Goal: Transaction & Acquisition: Purchase product/service

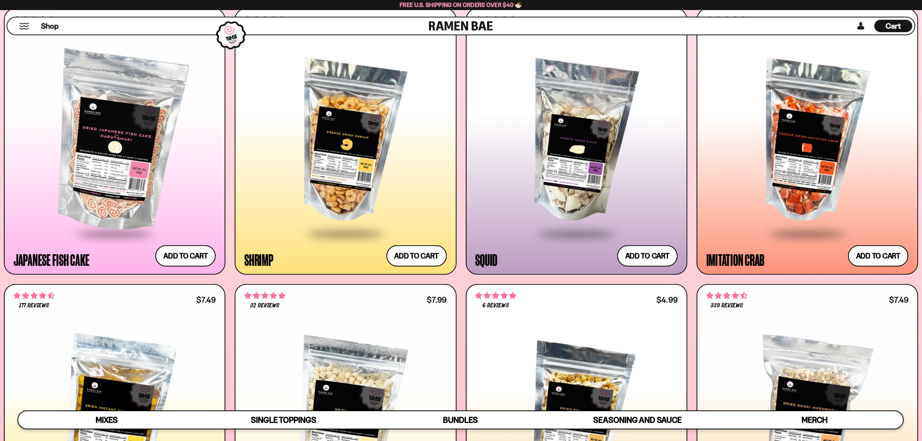
scroll to position [720, 0]
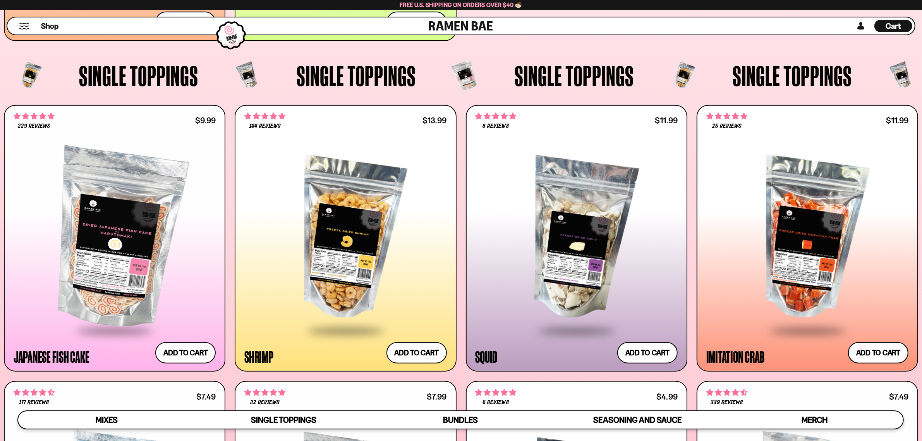
click at [392, 218] on div at bounding box center [345, 238] width 202 height 181
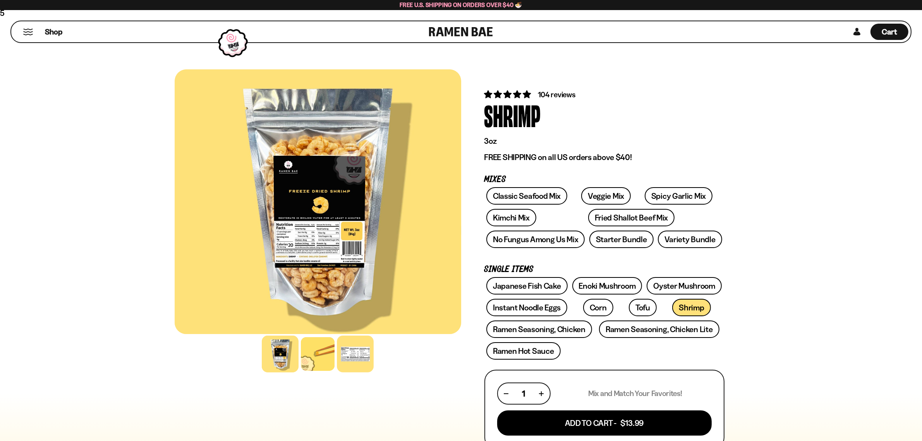
click at [343, 352] on div at bounding box center [355, 353] width 37 height 37
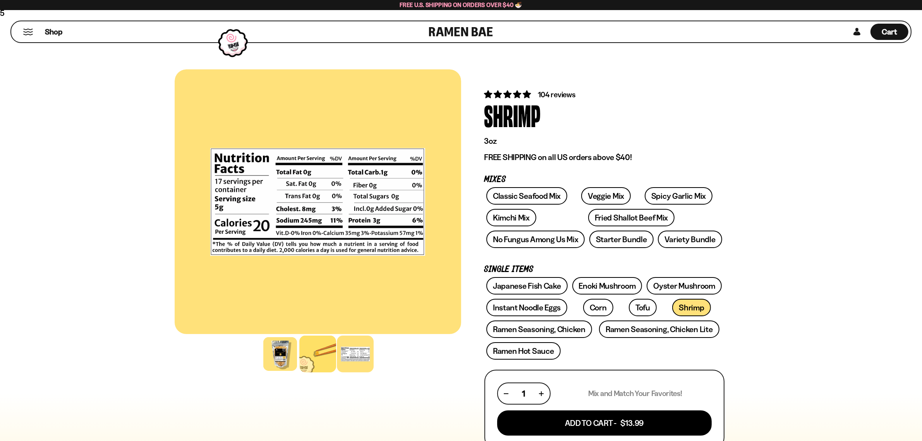
click at [312, 353] on div at bounding box center [317, 353] width 37 height 37
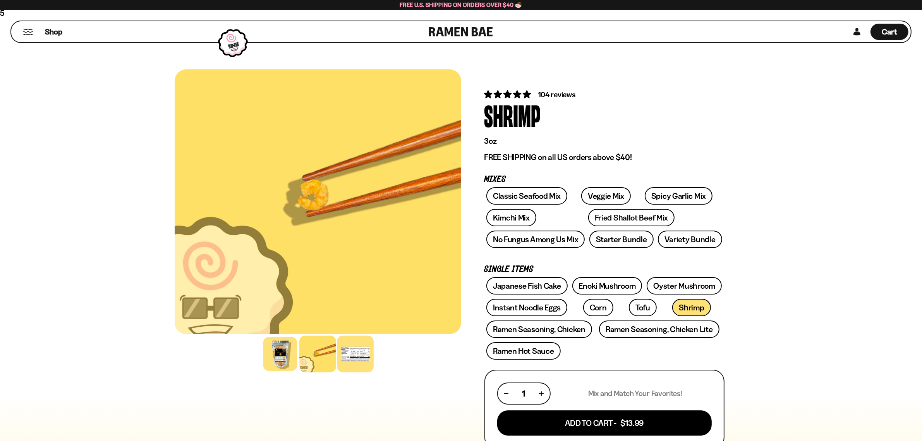
click at [356, 348] on div at bounding box center [355, 353] width 37 height 37
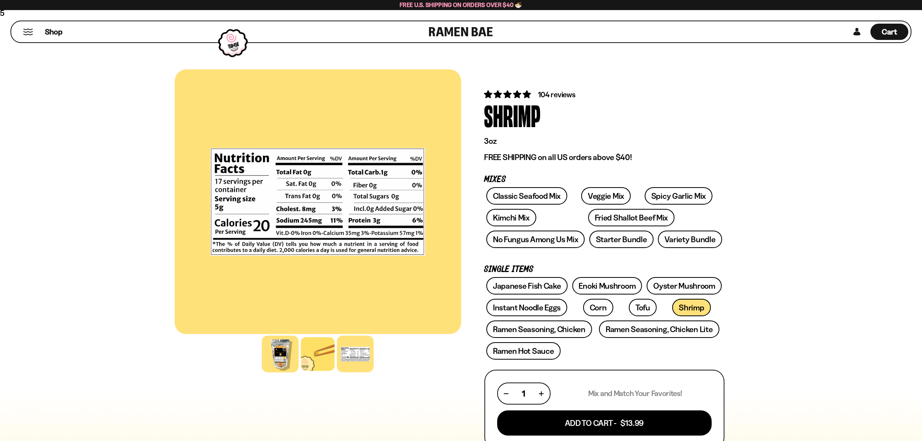
click at [284, 353] on div at bounding box center [280, 353] width 37 height 37
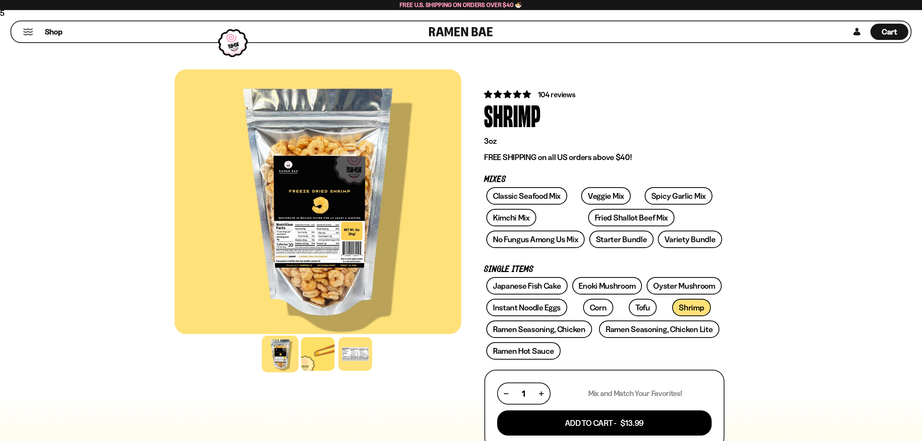
click at [341, 237] on div at bounding box center [318, 201] width 287 height 265
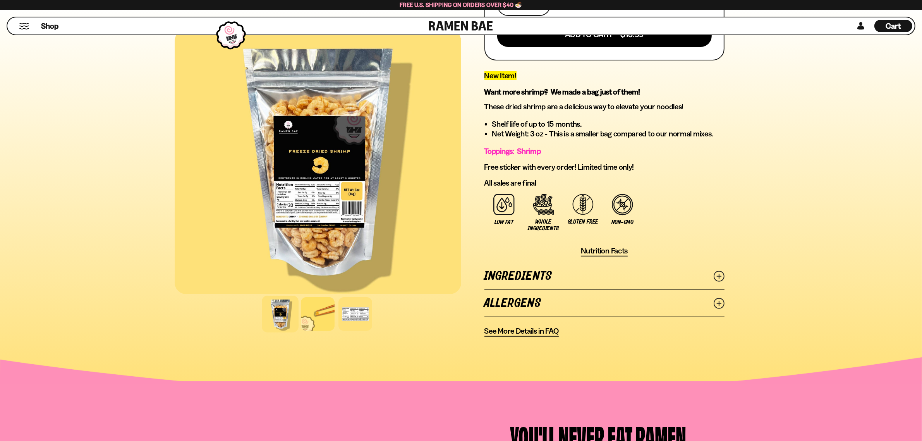
scroll to position [387, 0]
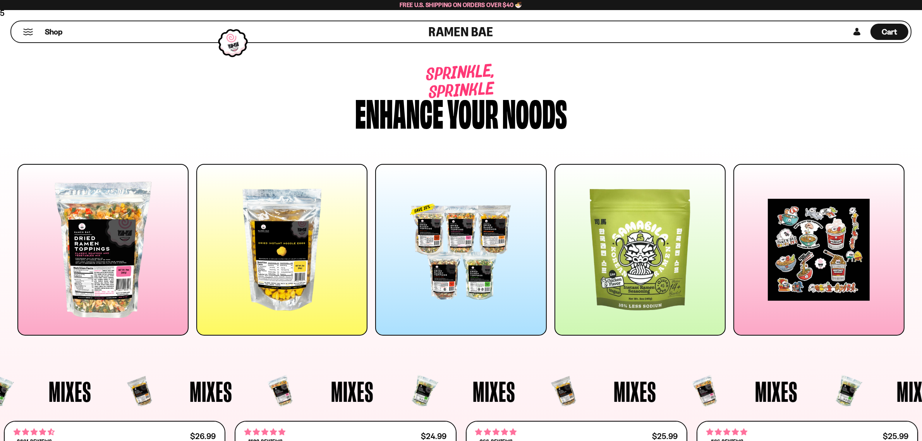
drag, startPoint x: 584, startPoint y: 234, endPoint x: 63, endPoint y: -15, distance: 577.3
